Goal: Navigation & Orientation: Find specific page/section

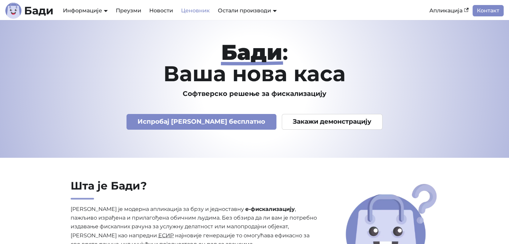
click at [199, 9] on link "Ценовник" at bounding box center [195, 10] width 37 height 11
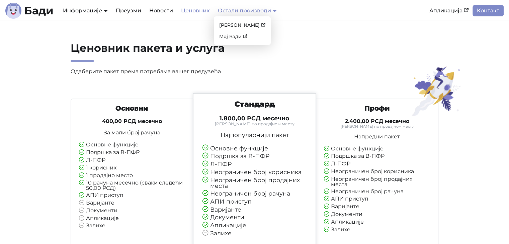
click at [234, 10] on link "Остали производи" at bounding box center [247, 10] width 59 height 6
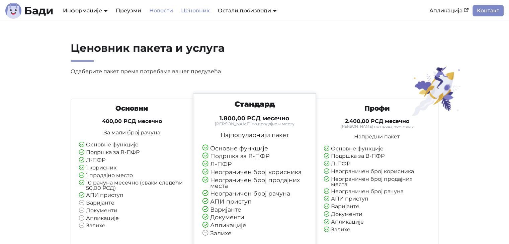
click at [165, 9] on link "Новости" at bounding box center [161, 10] width 32 height 11
